Goal: Find specific page/section: Find specific page/section

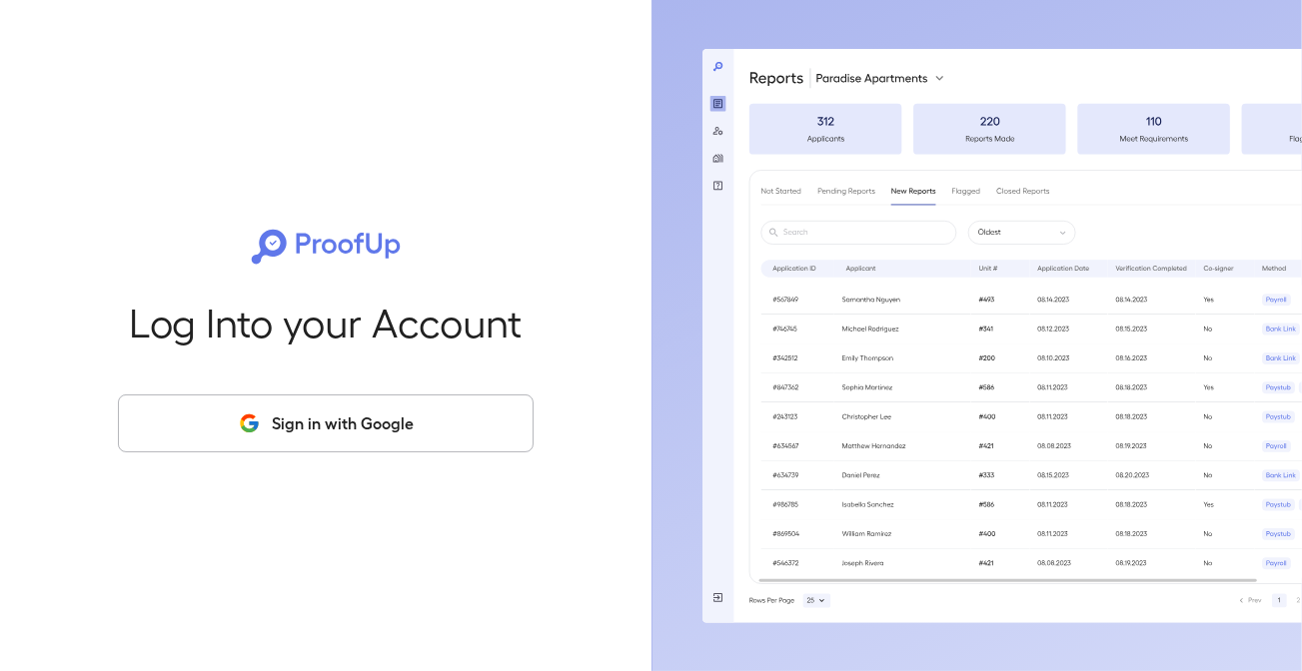
click at [318, 420] on button "Sign in with Google" at bounding box center [326, 424] width 416 height 58
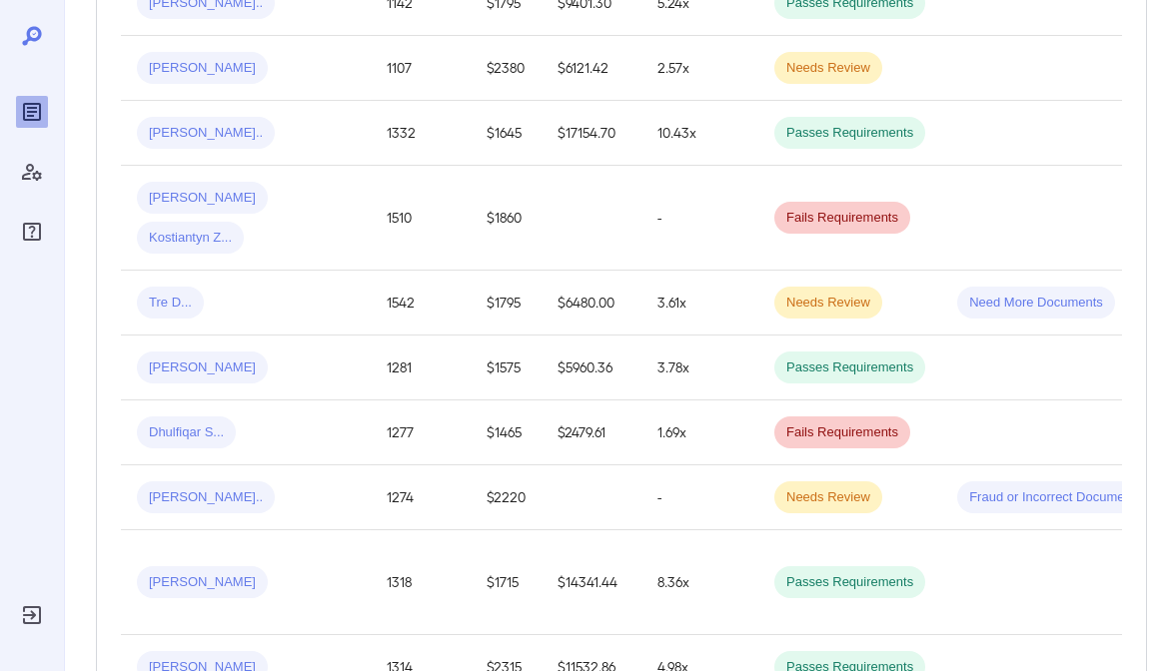
scroll to position [268, 0]
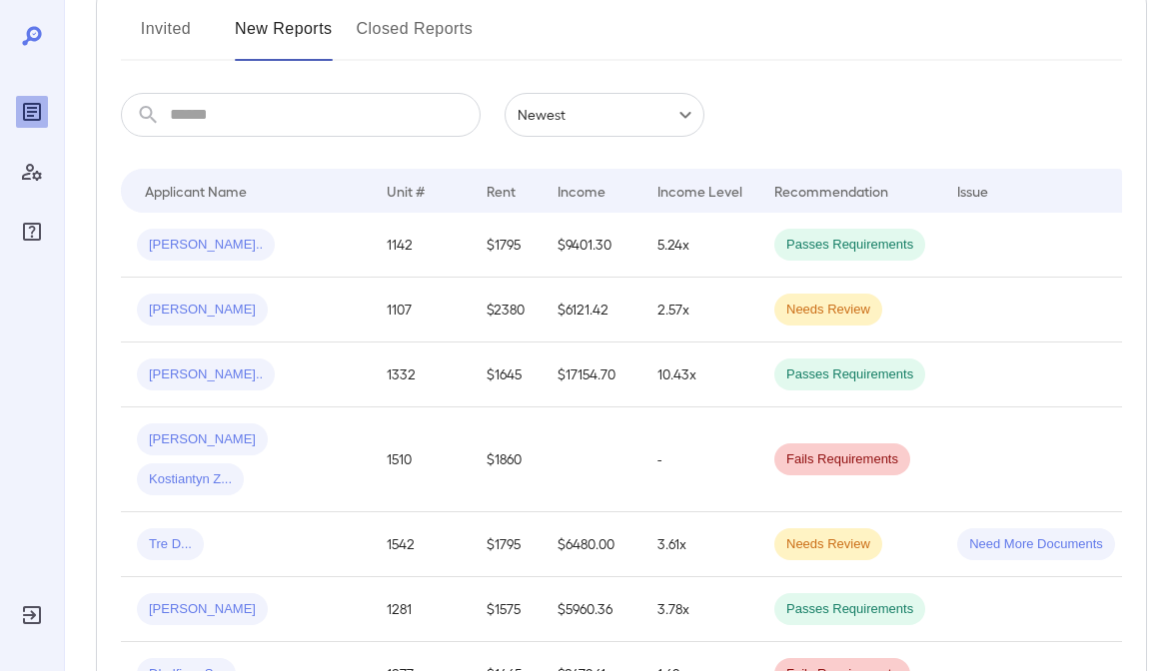
click at [247, 129] on input "text" at bounding box center [325, 115] width 311 height 44
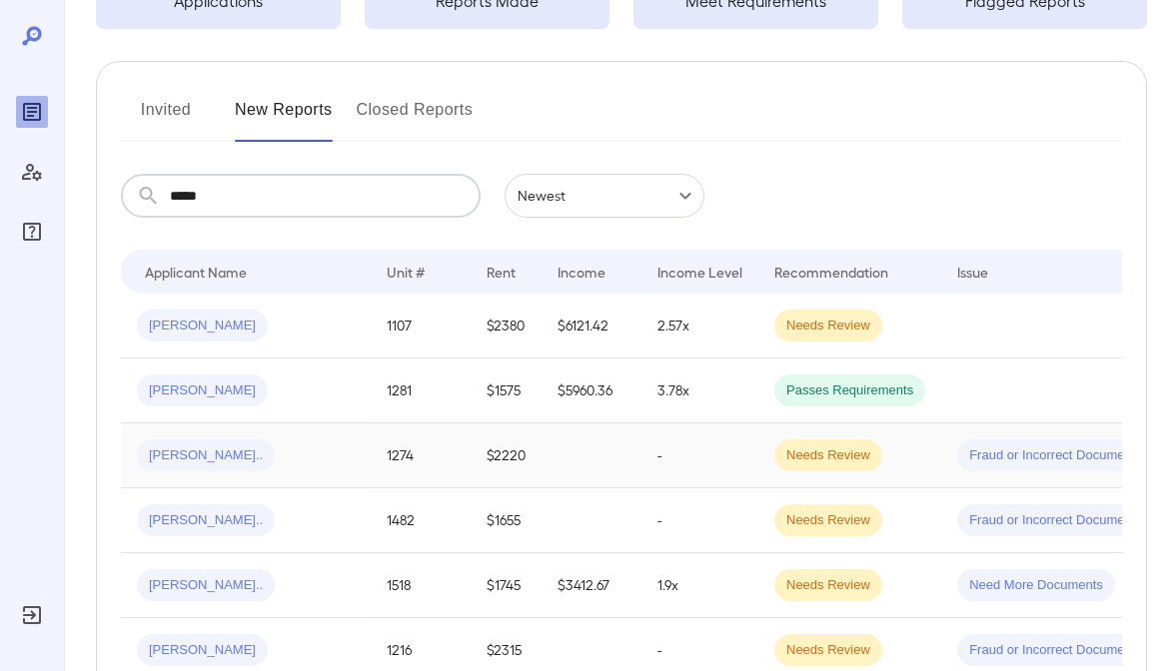
scroll to position [200, 0]
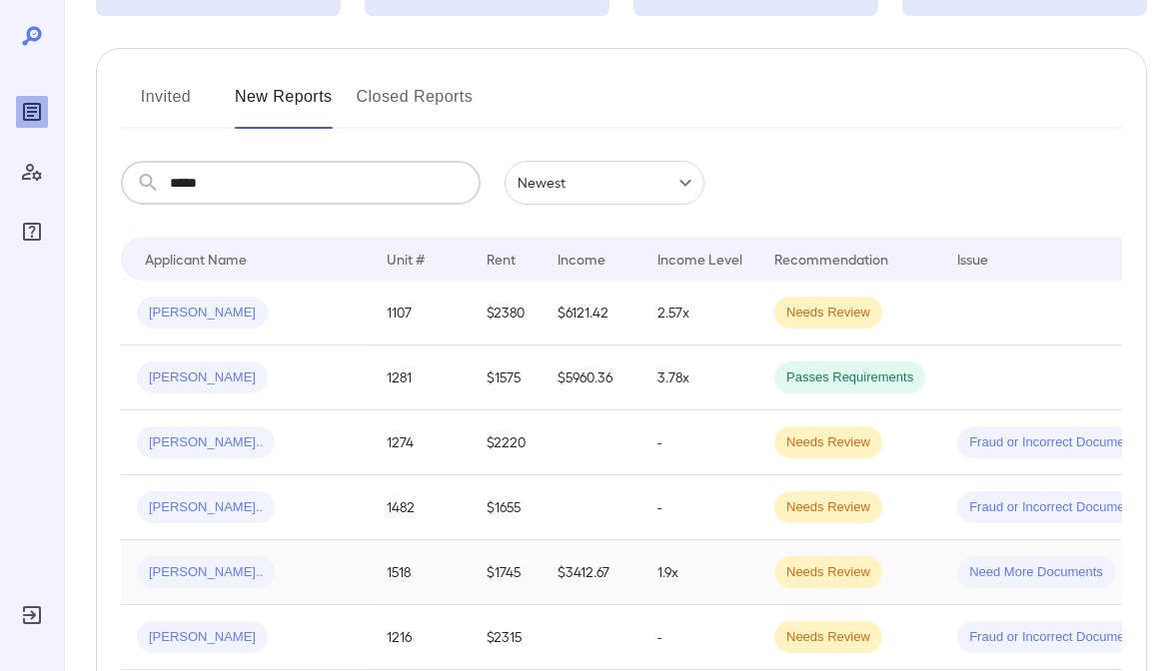
type input "*****"
click at [192, 577] on span "[PERSON_NAME].." at bounding box center [206, 573] width 138 height 19
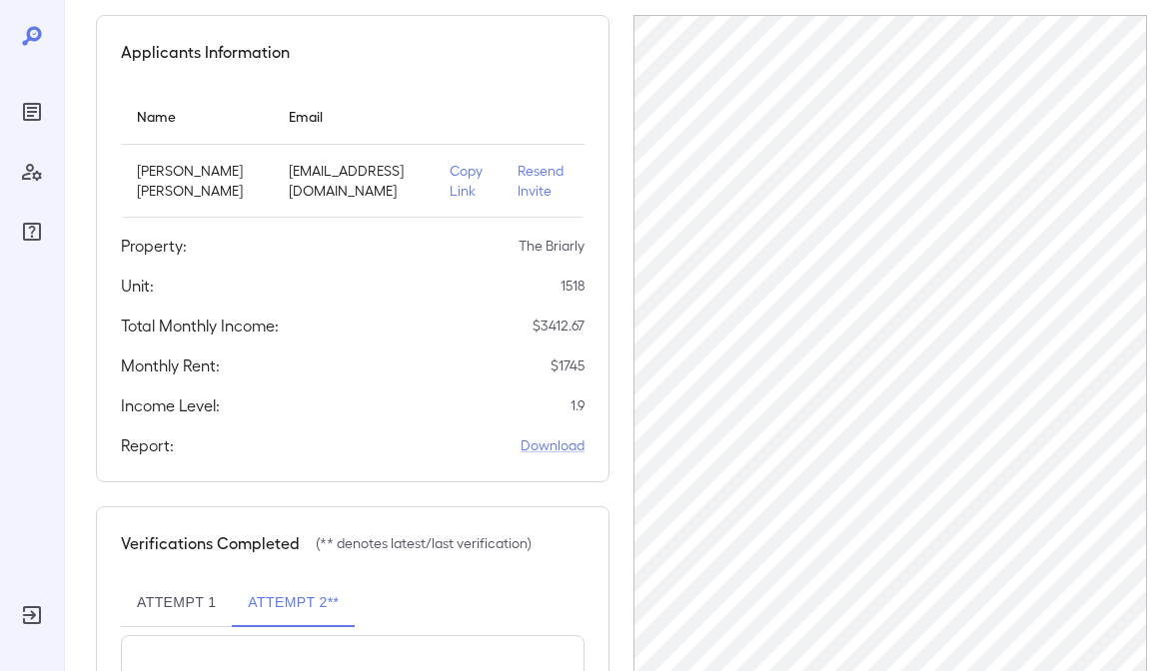
scroll to position [200, 0]
